Goal: Information Seeking & Learning: Learn about a topic

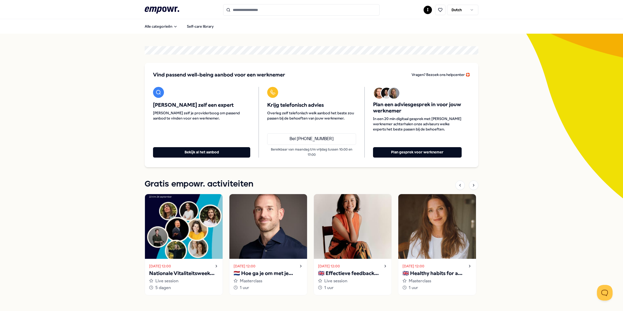
click at [263, 8] on input "Search for products, categories or subcategories" at bounding box center [301, 9] width 156 height 11
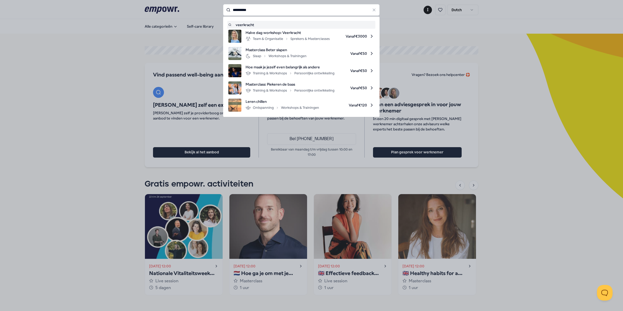
type input "**********"
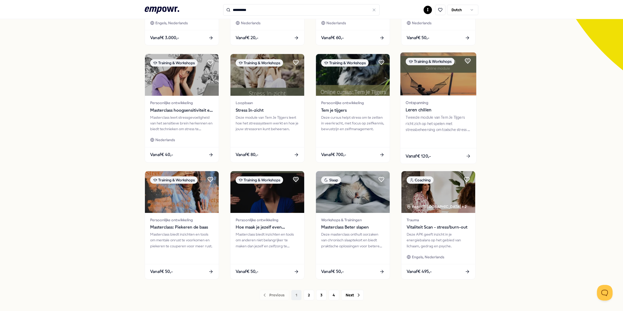
scroll to position [130, 0]
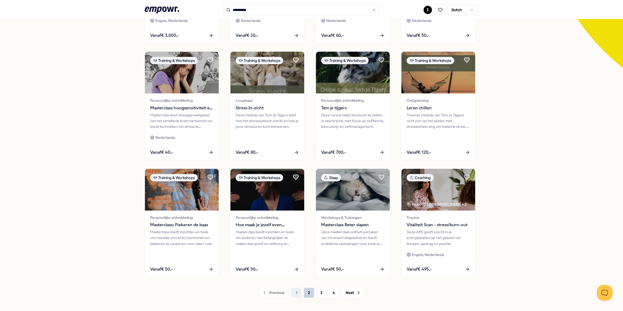
click at [306, 292] on button "2" at bounding box center [309, 292] width 10 height 10
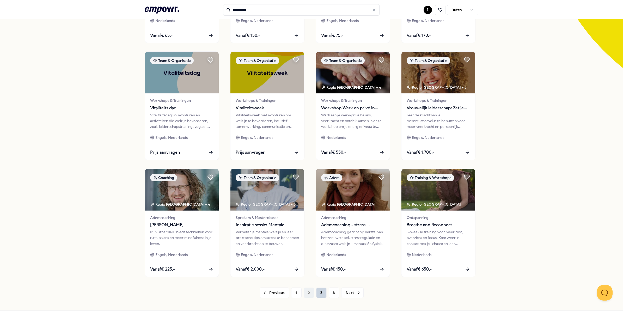
click at [318, 293] on button "3" at bounding box center [321, 292] width 10 height 10
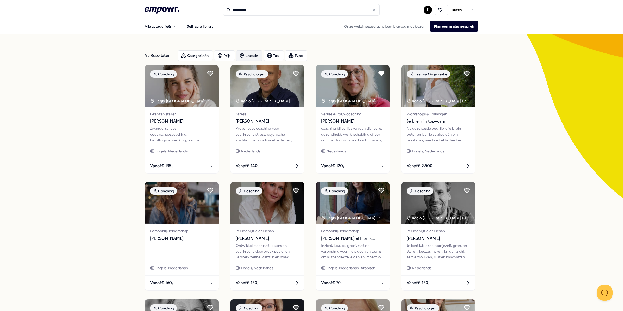
click at [245, 56] on div "Locatie" at bounding box center [249, 55] width 27 height 10
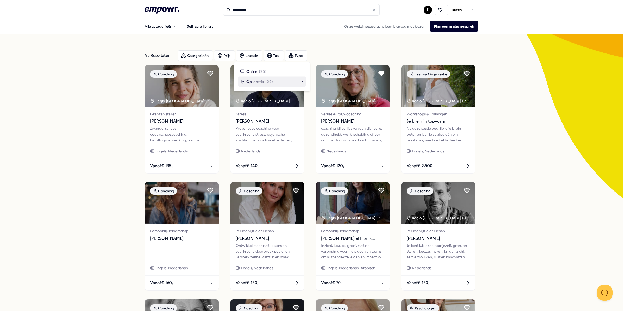
click at [253, 81] on span "Op locatie" at bounding box center [254, 82] width 17 height 6
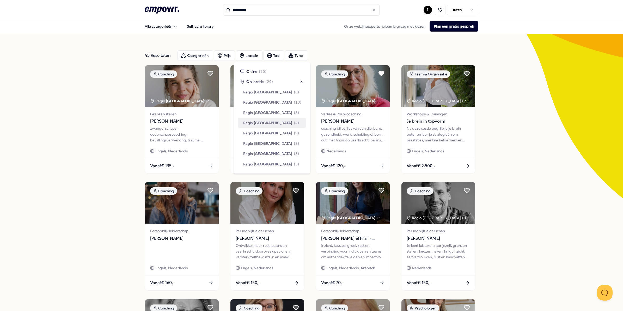
click at [248, 122] on span "Regio [GEOGRAPHIC_DATA]" at bounding box center [267, 123] width 49 height 6
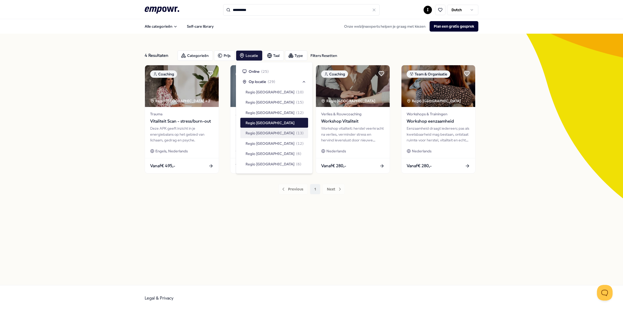
click at [223, 234] on div "4 Resultaten Filters Resetten Categorieën Prijs Locatie Taal Type Filters Reset…" at bounding box center [312, 159] width 334 height 226
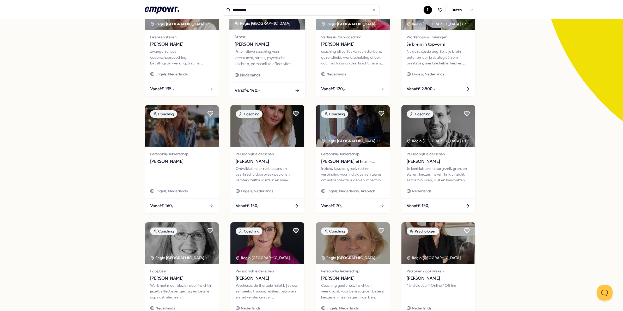
scroll to position [98, 0]
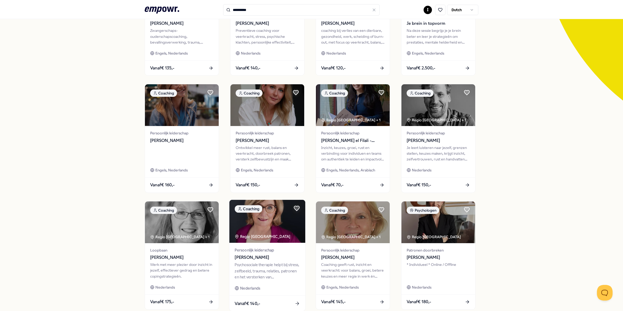
click at [255, 269] on div "Psychosociale therapie helpt bij stress, zelfbeeld, trauma, relaties, patronen …" at bounding box center [267, 271] width 65 height 18
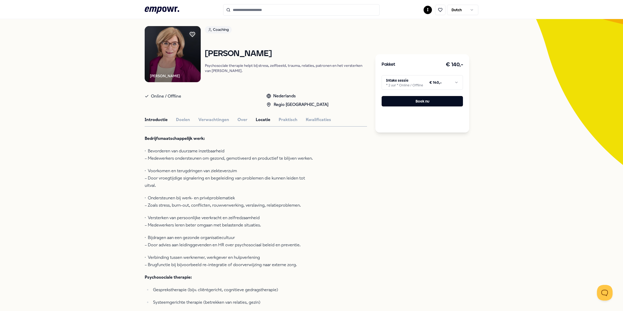
click at [265, 122] on button "Locatie" at bounding box center [263, 119] width 15 height 7
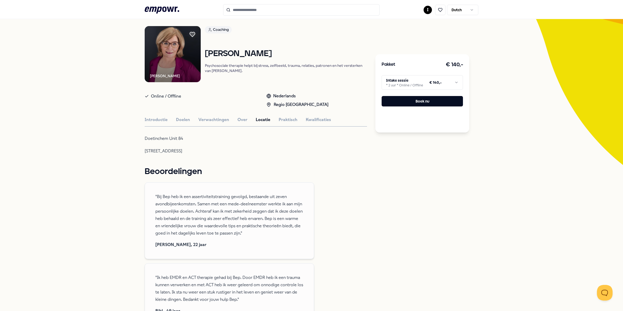
type input "**********"
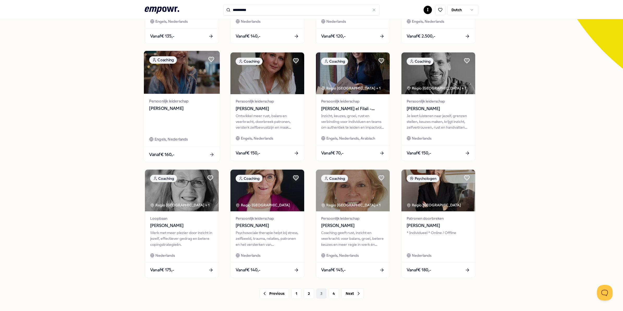
scroll to position [131, 0]
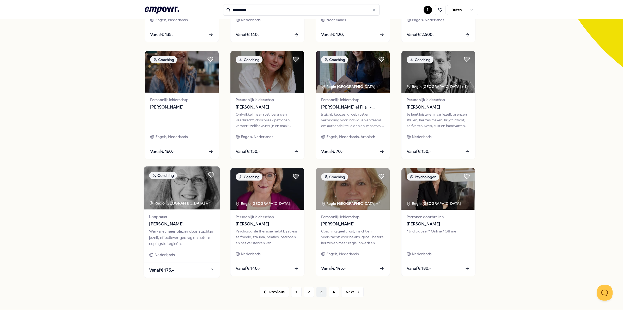
click at [162, 235] on div "Werk met meer plezier door inzicht in jezelf, effectiever gedrag en betere copi…" at bounding box center [181, 237] width 65 height 18
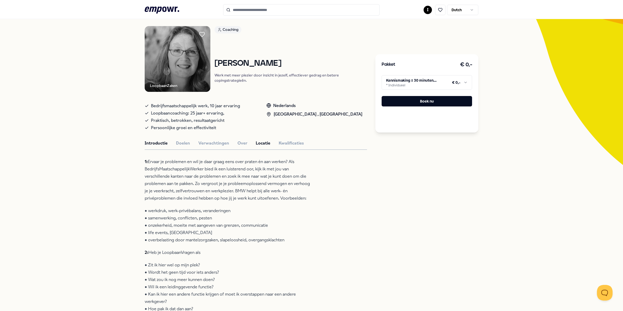
click at [260, 144] on button "Locatie" at bounding box center [263, 143] width 15 height 7
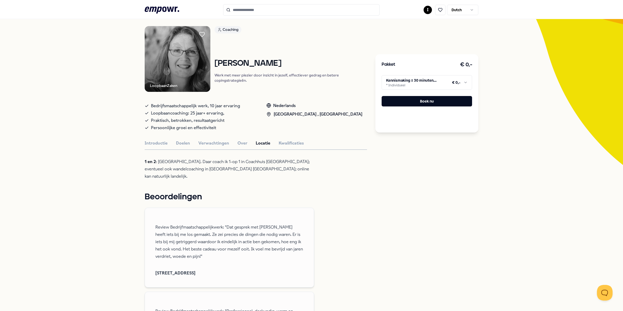
type input "**********"
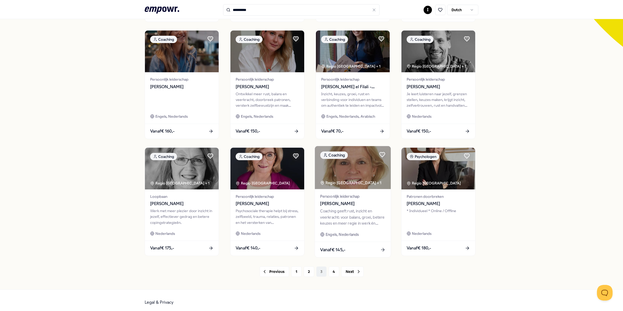
scroll to position [155, 0]
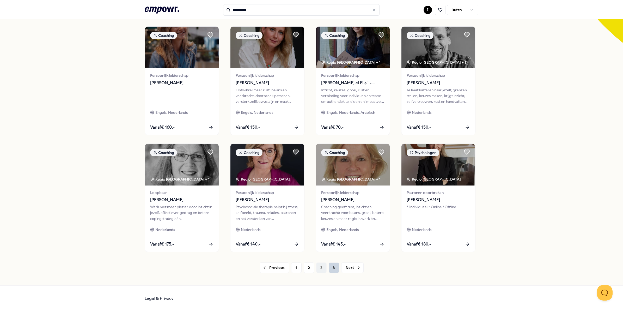
click at [333, 268] on button "4" at bounding box center [334, 267] width 10 height 10
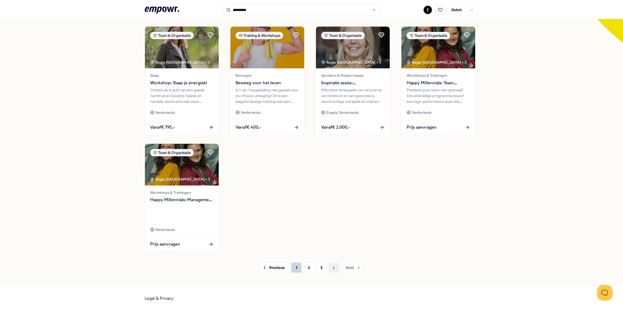
click at [295, 267] on button "1" at bounding box center [296, 267] width 10 height 10
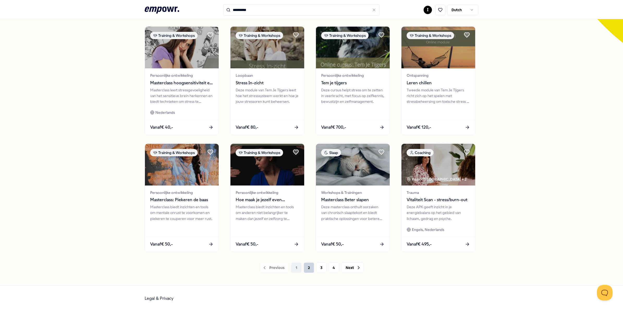
click at [306, 269] on button "2" at bounding box center [309, 267] width 10 height 10
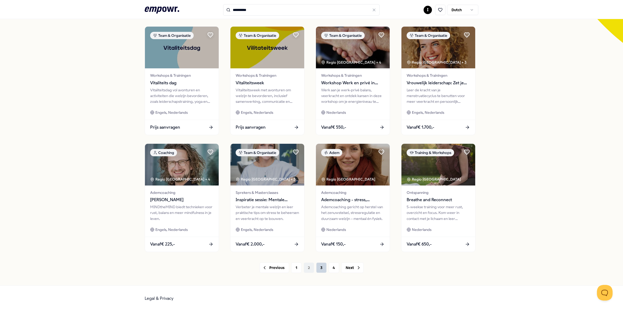
click at [317, 269] on button "3" at bounding box center [321, 267] width 10 height 10
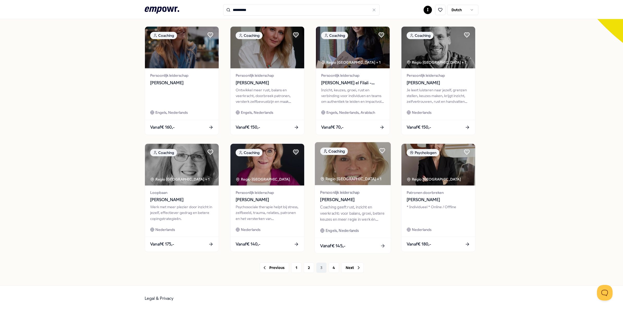
click at [350, 204] on div "Coaching geeft rust, inzicht en veerkracht: voor balans, groei, betere keuzes e…" at bounding box center [352, 213] width 65 height 18
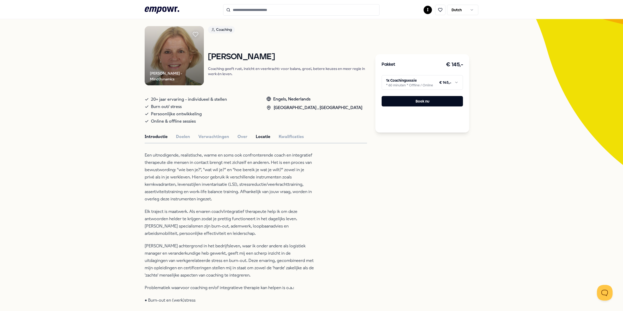
click at [256, 134] on button "Locatie" at bounding box center [263, 136] width 15 height 7
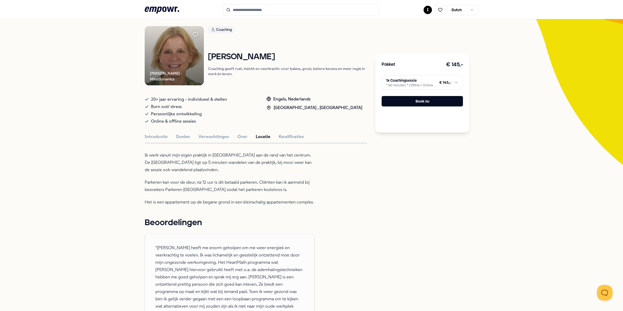
scroll to position [66, 0]
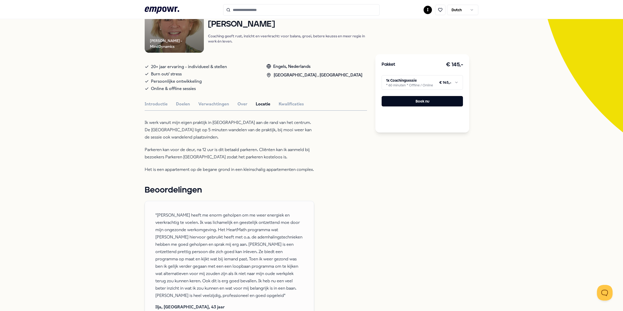
type input "**********"
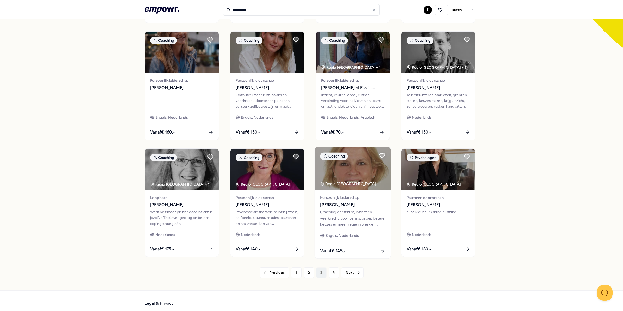
scroll to position [155, 0]
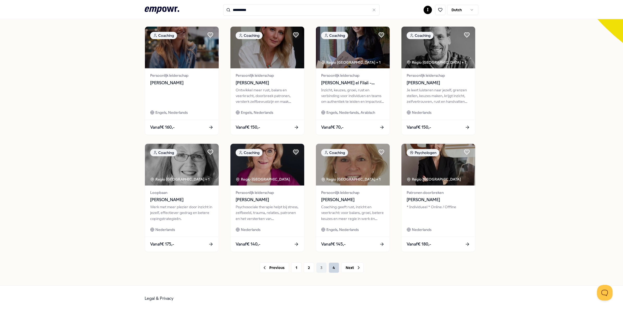
click at [329, 268] on button "4" at bounding box center [334, 267] width 10 height 10
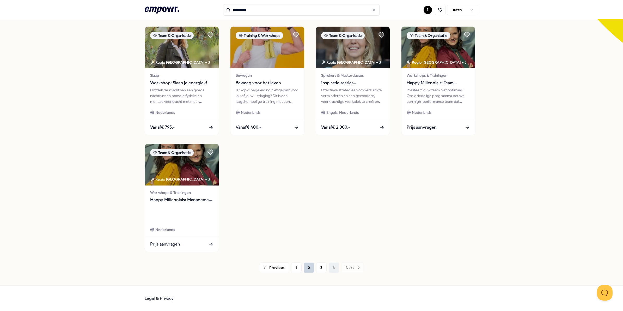
click at [304, 269] on button "2" at bounding box center [309, 267] width 10 height 10
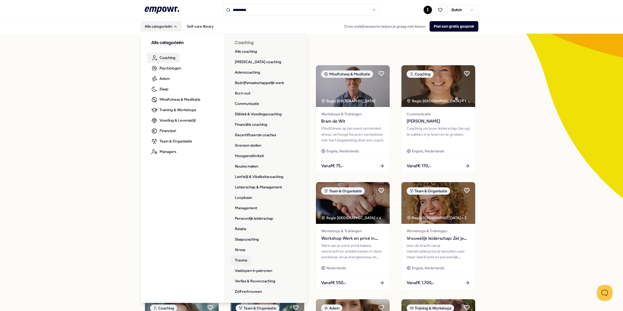
click at [241, 259] on link "Trauma" at bounding box center [241, 260] width 21 height 10
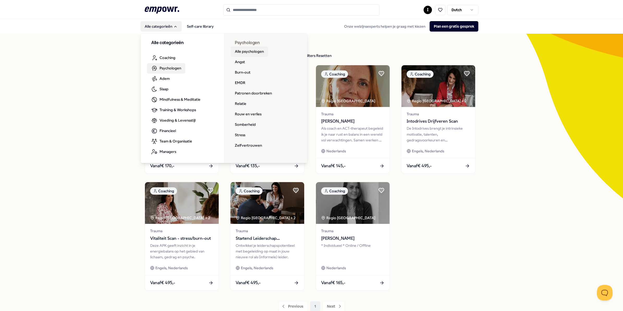
click at [250, 52] on link "Alle psychologen" at bounding box center [249, 51] width 37 height 10
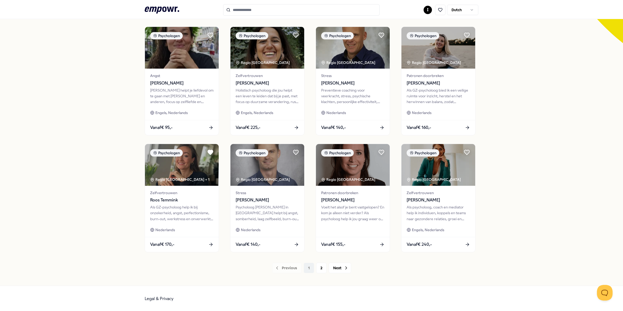
scroll to position [155, 0]
click at [319, 266] on button "2" at bounding box center [321, 267] width 10 height 10
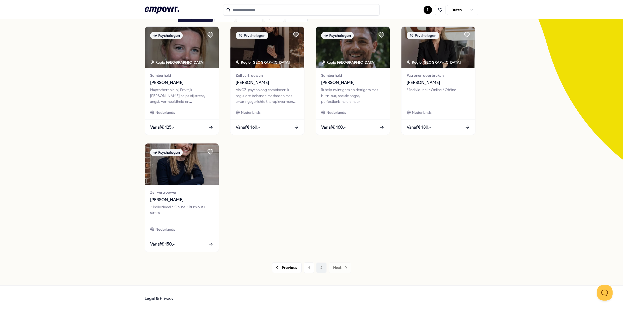
scroll to position [39, 0]
click at [334, 91] on div "Ik help twintigers en dertigers met burn-out, sociale angst, perfectionisme en …" at bounding box center [352, 96] width 65 height 18
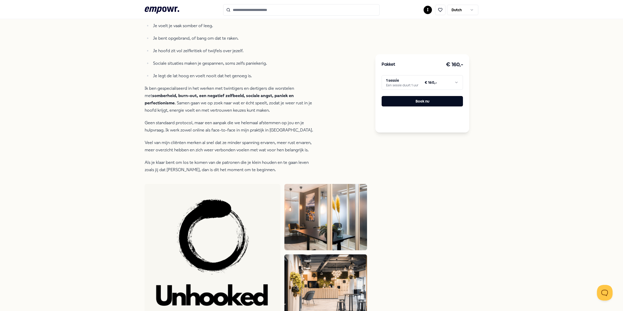
scroll to position [33, 0]
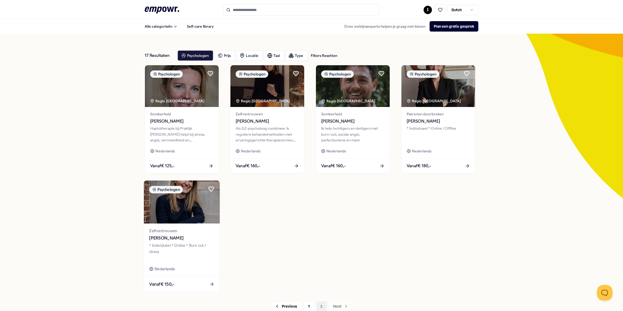
click at [183, 209] on img at bounding box center [182, 201] width 76 height 43
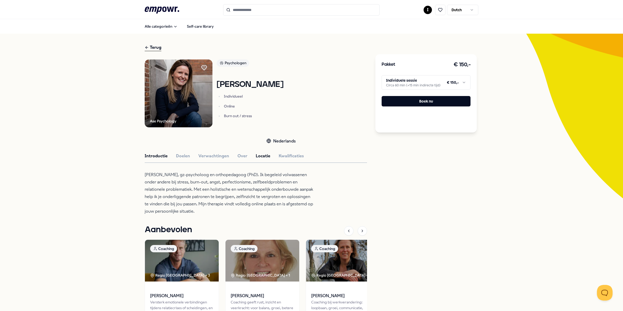
click at [260, 153] on button "Locatie" at bounding box center [263, 156] width 15 height 7
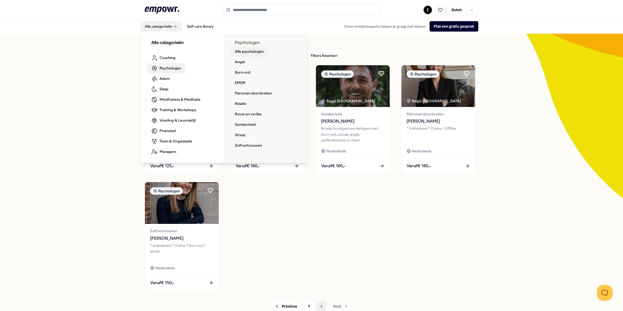
click at [245, 50] on link "Alle psychologen" at bounding box center [249, 51] width 37 height 10
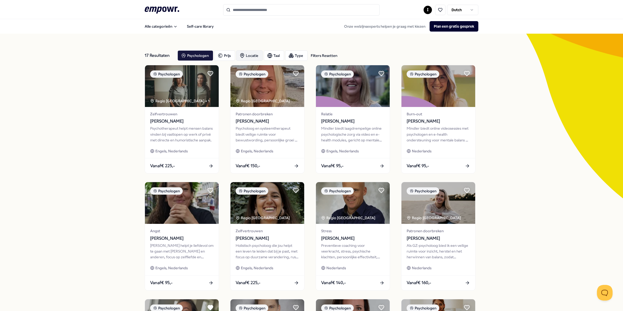
click at [255, 58] on div "Locatie" at bounding box center [249, 55] width 27 height 10
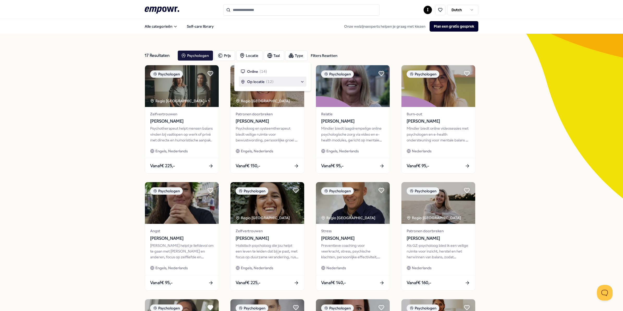
click at [252, 81] on span "Op locatie" at bounding box center [255, 82] width 17 height 6
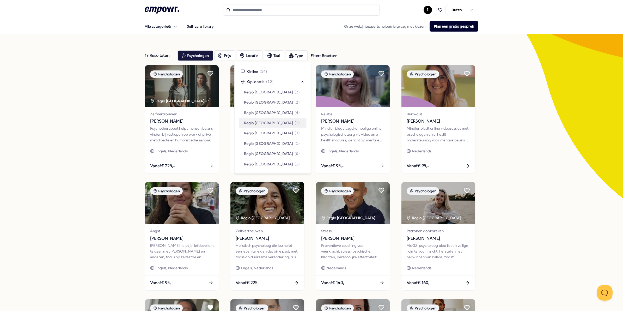
click at [256, 121] on span "Regio [GEOGRAPHIC_DATA]" at bounding box center [268, 123] width 49 height 6
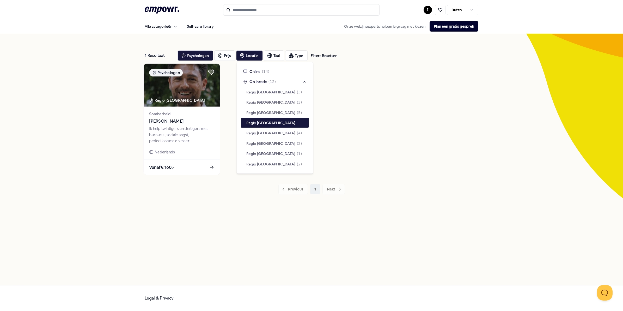
click at [196, 98] on img at bounding box center [182, 85] width 76 height 43
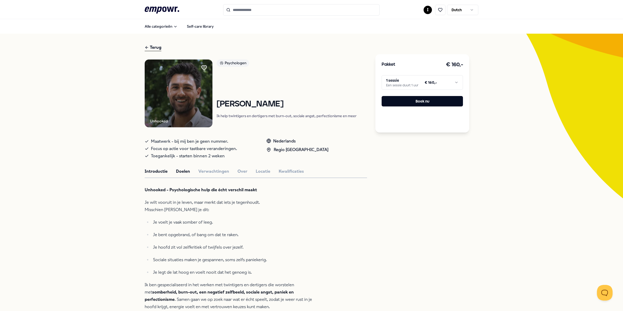
click at [179, 172] on button "Doelen" at bounding box center [183, 171] width 14 height 7
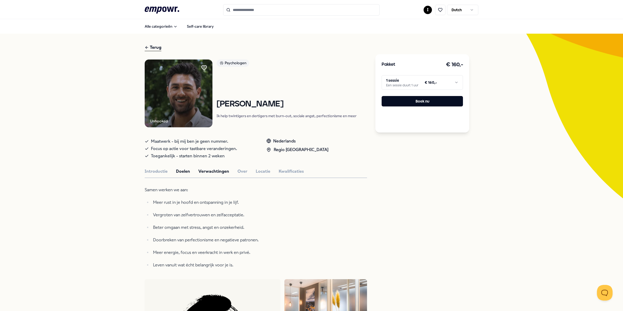
click at [214, 169] on button "Verwachtingen" at bounding box center [213, 171] width 31 height 7
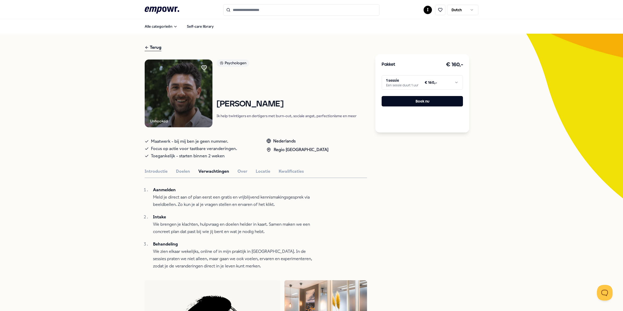
click at [412, 87] on html ".empowr-logo_svg__cls-1{fill:#03032f} I Dutch Alle categorieën Self-care librar…" at bounding box center [311, 155] width 623 height 311
click at [241, 170] on button "Over" at bounding box center [243, 171] width 10 height 7
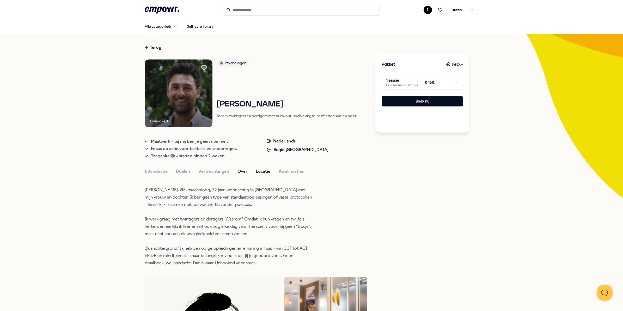
click at [260, 171] on button "Locatie" at bounding box center [263, 171] width 15 height 7
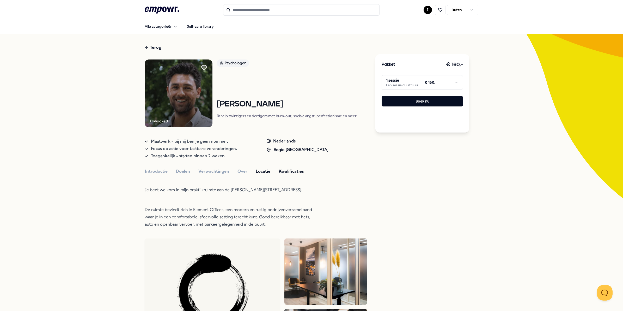
click at [285, 170] on button "Kwalificaties" at bounding box center [291, 171] width 25 height 7
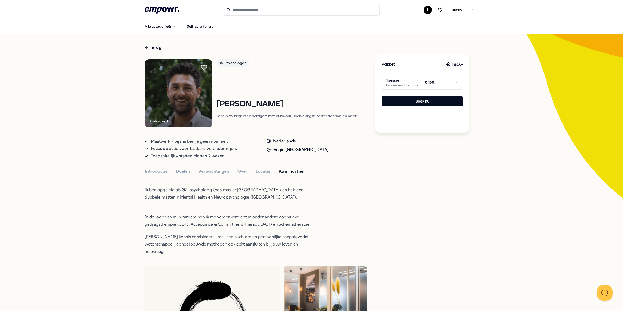
click at [202, 68] on icon at bounding box center [204, 67] width 6 height 5
click at [158, 8] on icon ".empowr-logo_svg__cls-1{fill:#03032f}" at bounding box center [162, 10] width 34 height 10
